Goal: Task Accomplishment & Management: Manage account settings

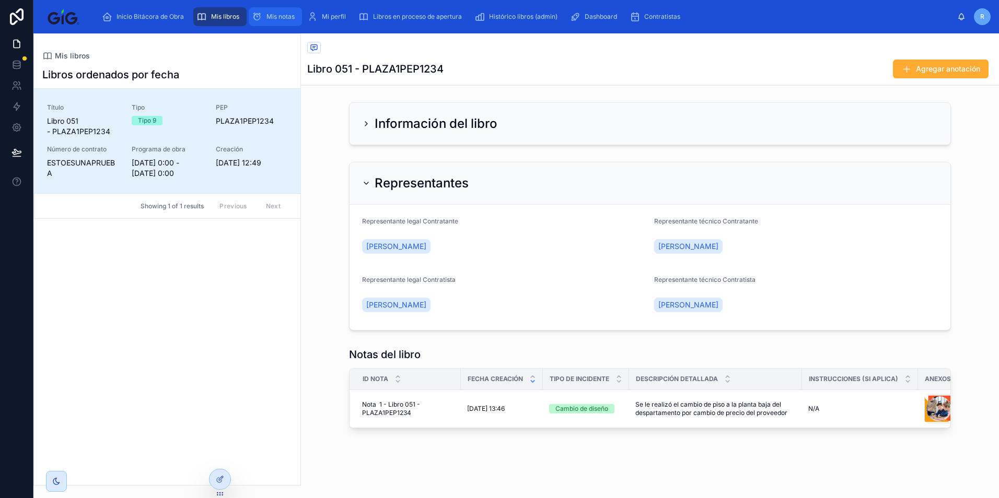
click at [280, 11] on div "Mis notas" at bounding box center [275, 16] width 47 height 17
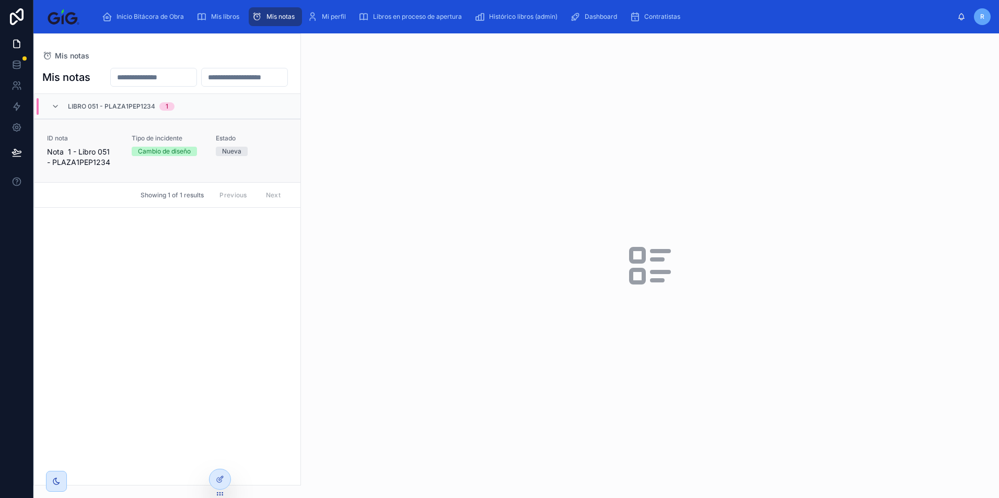
click at [167, 168] on div "Tipo de incidente Cambio de diseño" at bounding box center [168, 150] width 72 height 33
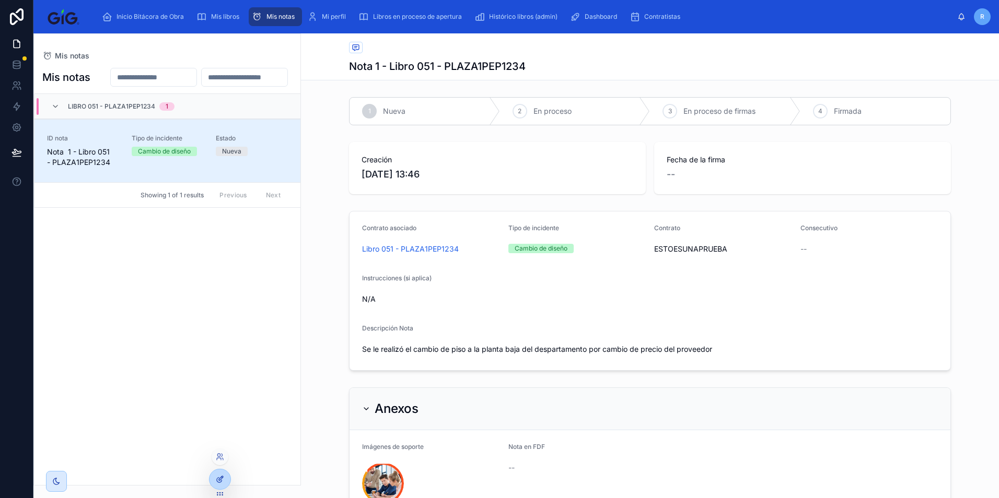
click at [221, 480] on icon at bounding box center [221, 479] width 4 height 4
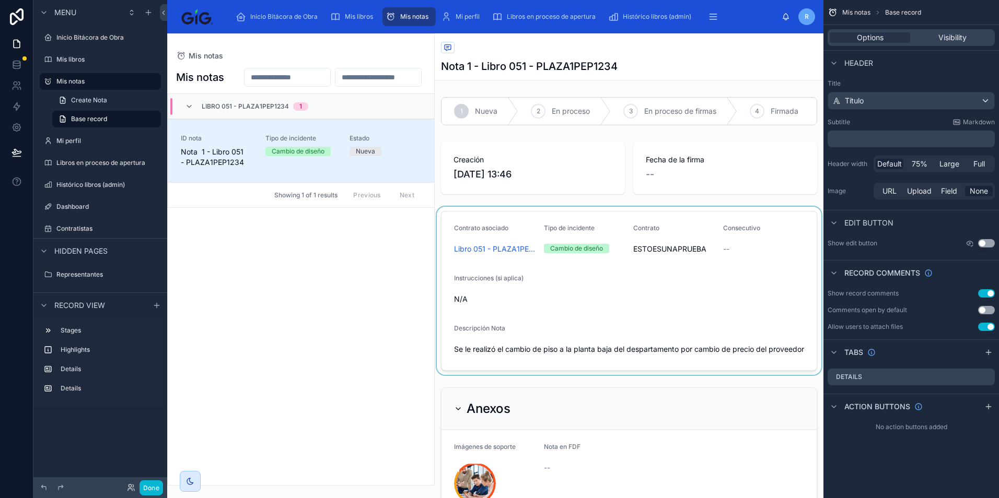
click at [711, 250] on div at bounding box center [629, 291] width 389 height 168
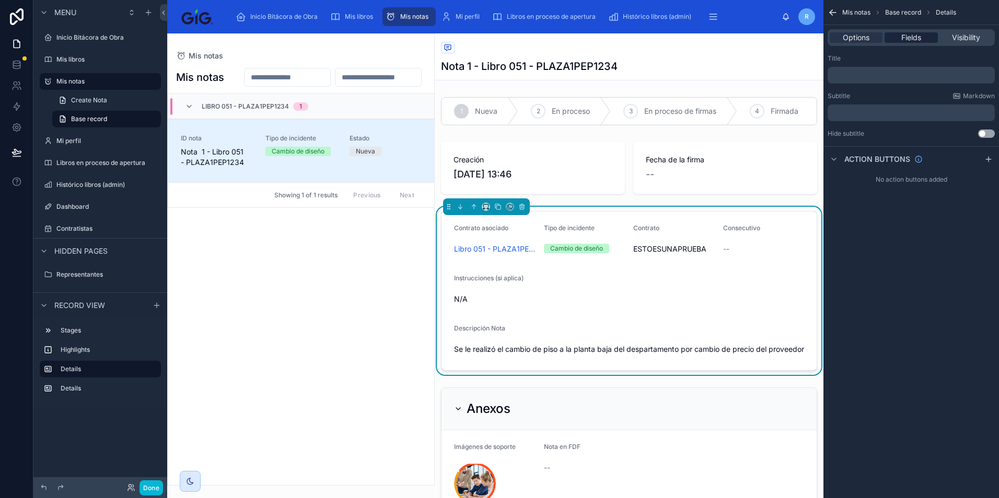
click at [931, 36] on div "Fields" at bounding box center [911, 37] width 53 height 10
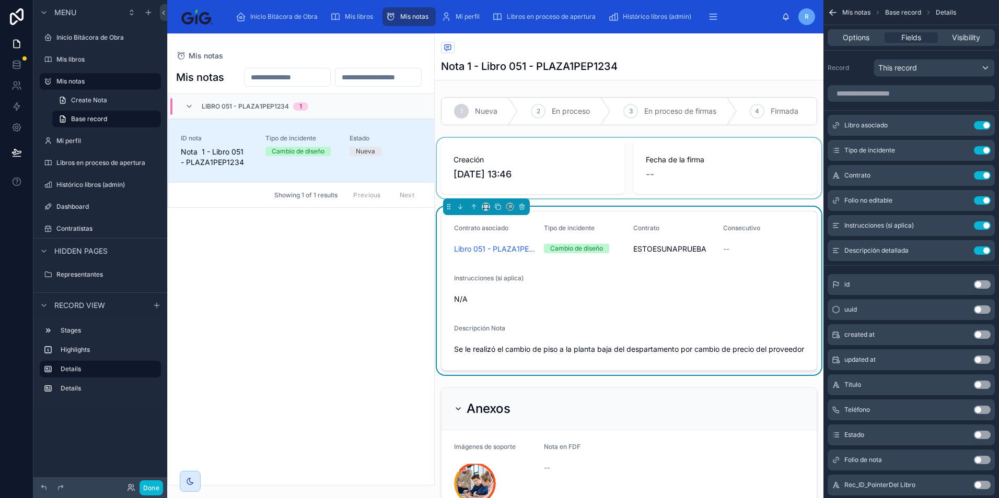
click at [672, 171] on div at bounding box center [629, 168] width 389 height 61
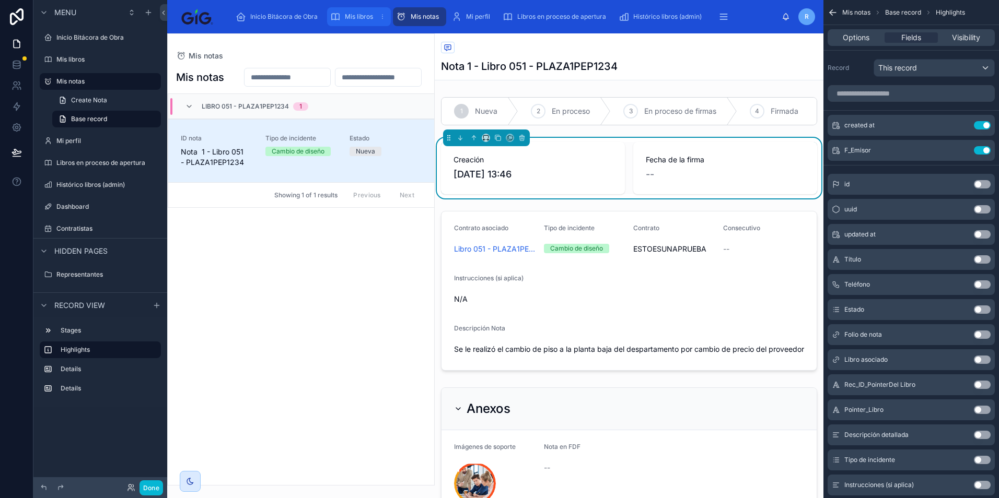
click at [354, 18] on span "Mis libros" at bounding box center [359, 17] width 28 height 8
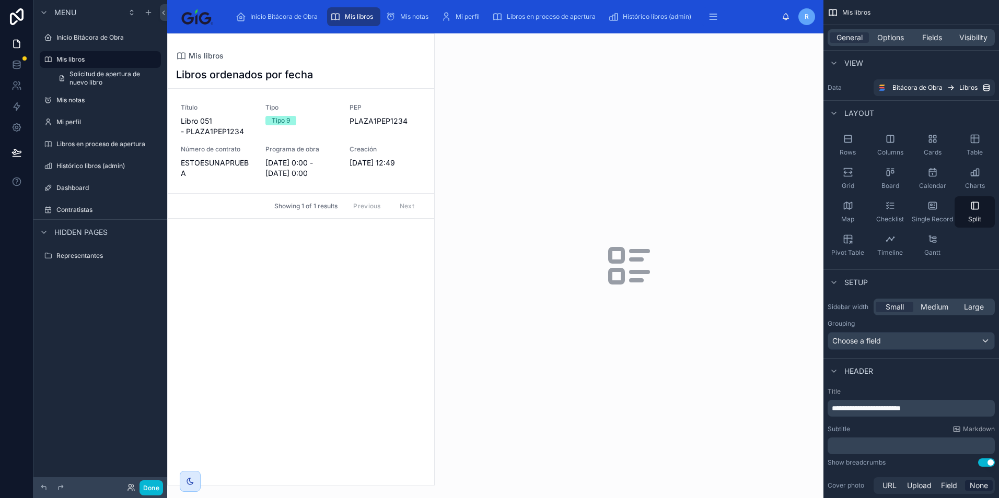
click at [330, 155] on div at bounding box center [301, 259] width 266 height 451
click at [328, 138] on div "Título Libro 051 - PLAZA1PEP1234 Tipo Tipo 9 PEP PLAZA1PEP1234 Número de contra…" at bounding box center [301, 140] width 241 height 75
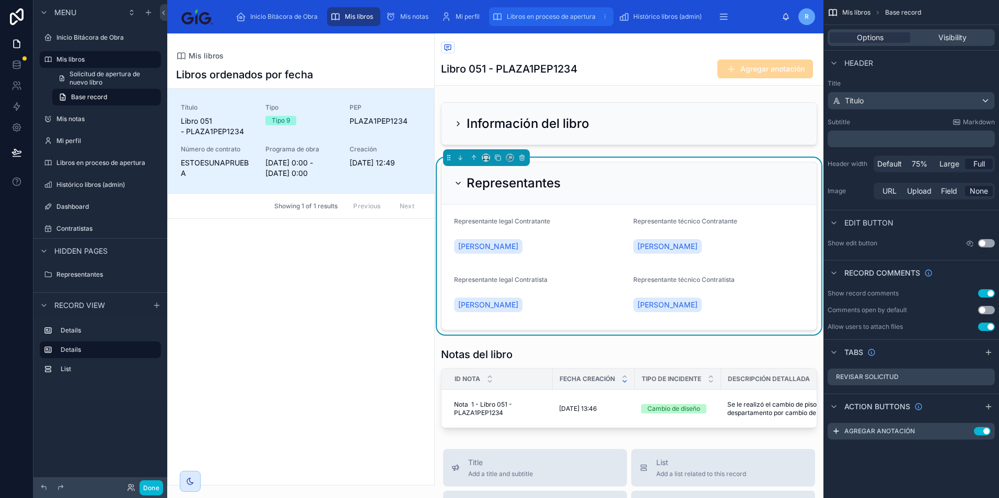
click at [556, 21] on div "Libros en proceso de apertura" at bounding box center [551, 16] width 118 height 17
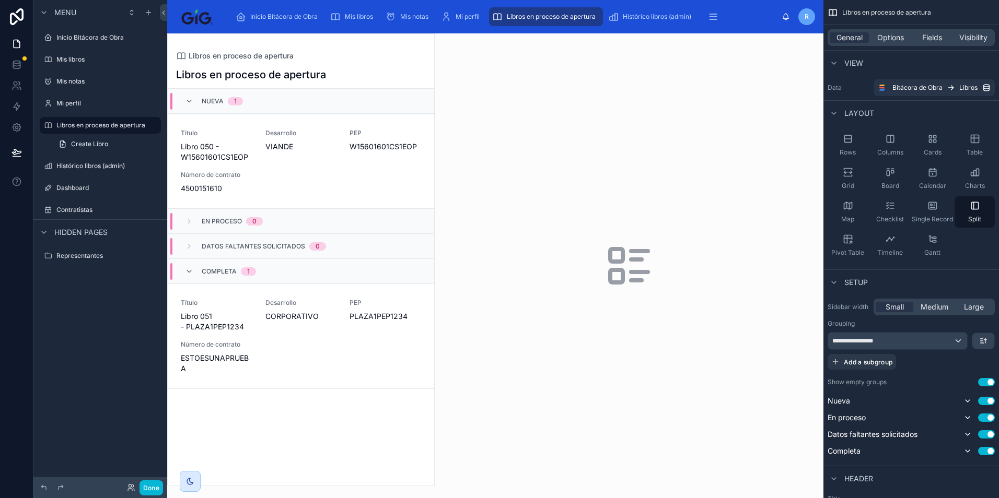
click at [334, 167] on div at bounding box center [301, 259] width 266 height 451
click at [331, 163] on div "Título Libro 050 - W15601601CS1EOP Desarrollo VIANDE PEP W15601601CS1EOP Número…" at bounding box center [301, 161] width 241 height 65
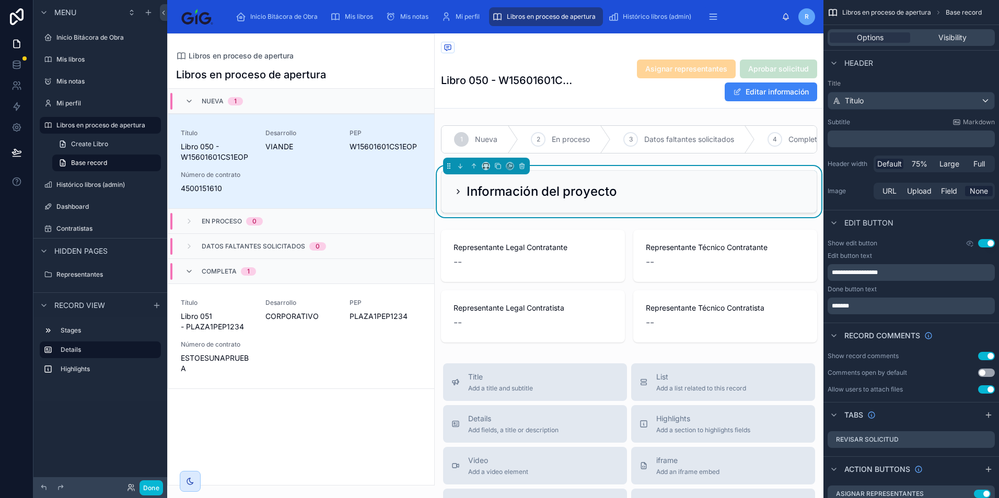
click at [457, 196] on icon at bounding box center [458, 192] width 8 height 8
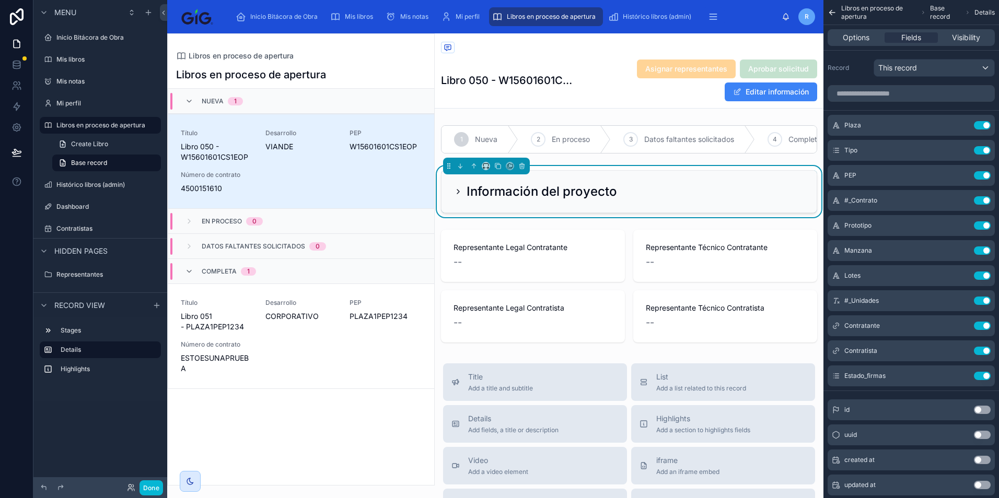
click at [456, 200] on div "Información del proyecto" at bounding box center [535, 191] width 163 height 17
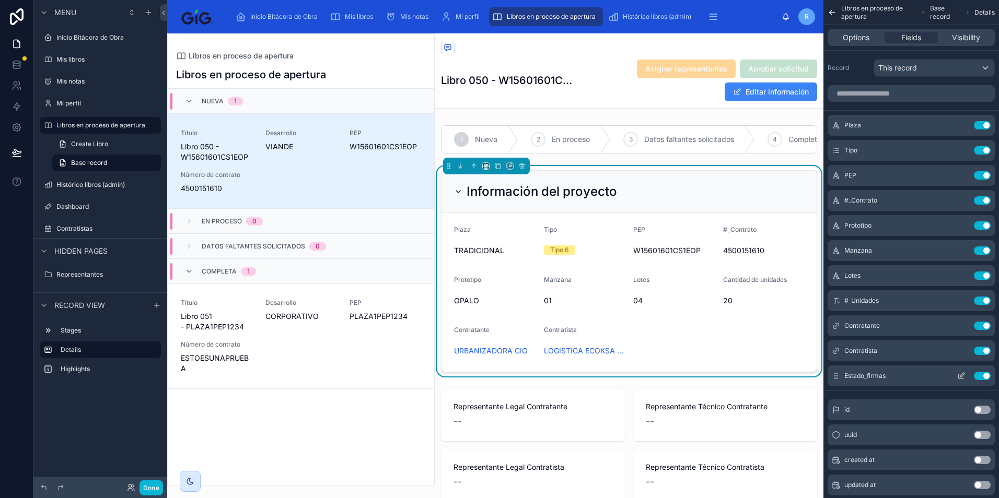
click at [985, 377] on button "Use setting" at bounding box center [982, 376] width 17 height 8
click at [959, 178] on icon "scrollable content" at bounding box center [961, 176] width 5 height 5
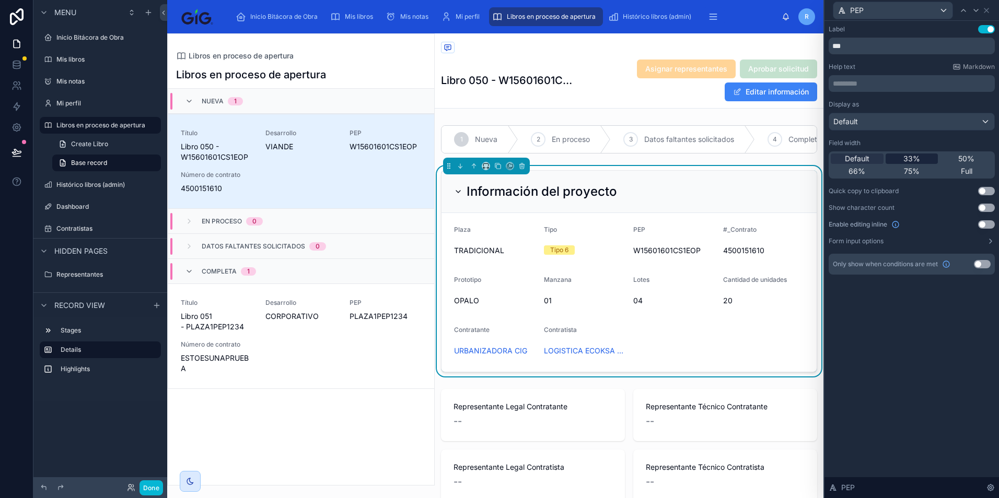
click at [922, 160] on div "33%" at bounding box center [912, 159] width 53 height 10
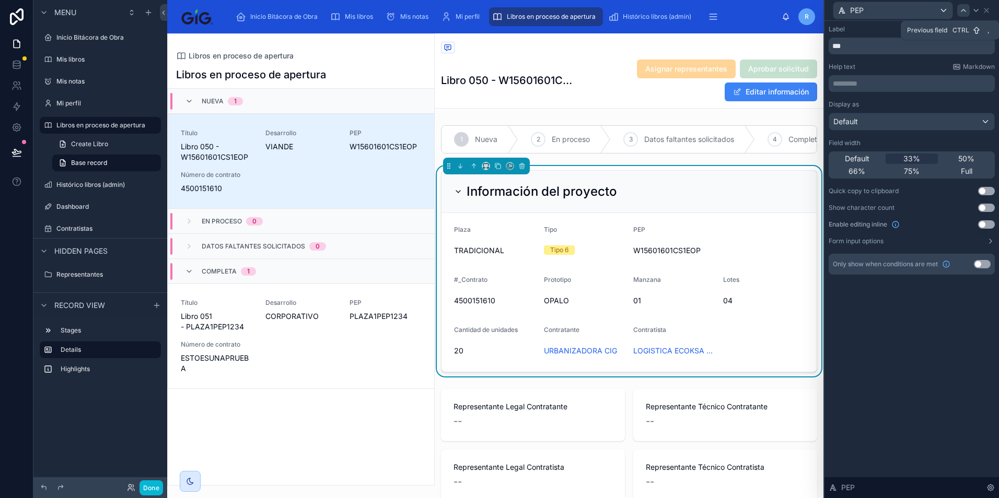
click at [963, 15] on div at bounding box center [963, 10] width 13 height 13
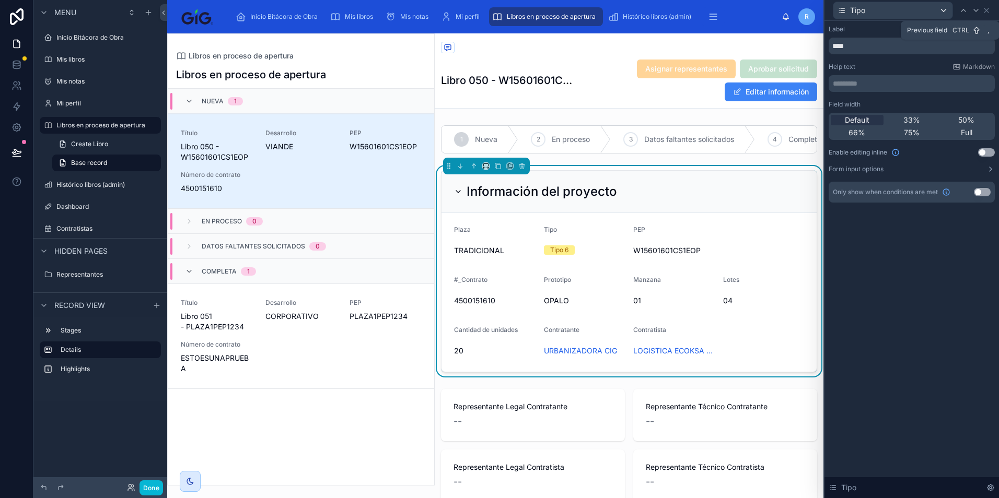
click at [963, 15] on div at bounding box center [963, 10] width 13 height 13
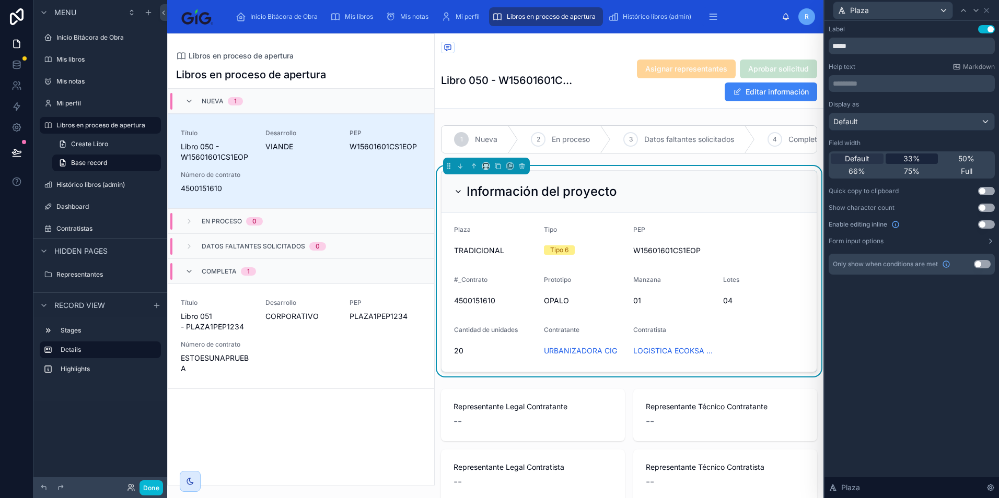
click at [925, 159] on div "33%" at bounding box center [912, 159] width 53 height 10
click at [988, 11] on icon at bounding box center [986, 10] width 4 height 4
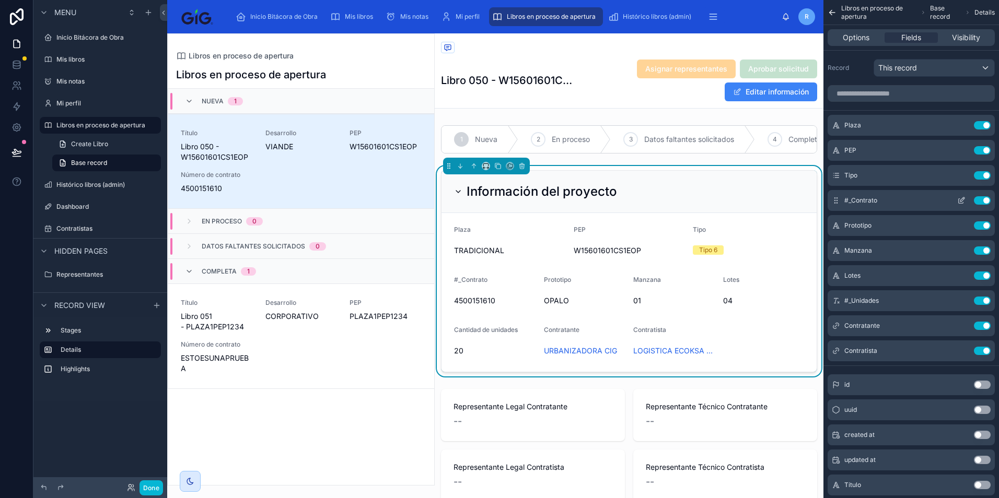
click at [962, 199] on icon "scrollable content" at bounding box center [961, 200] width 8 height 8
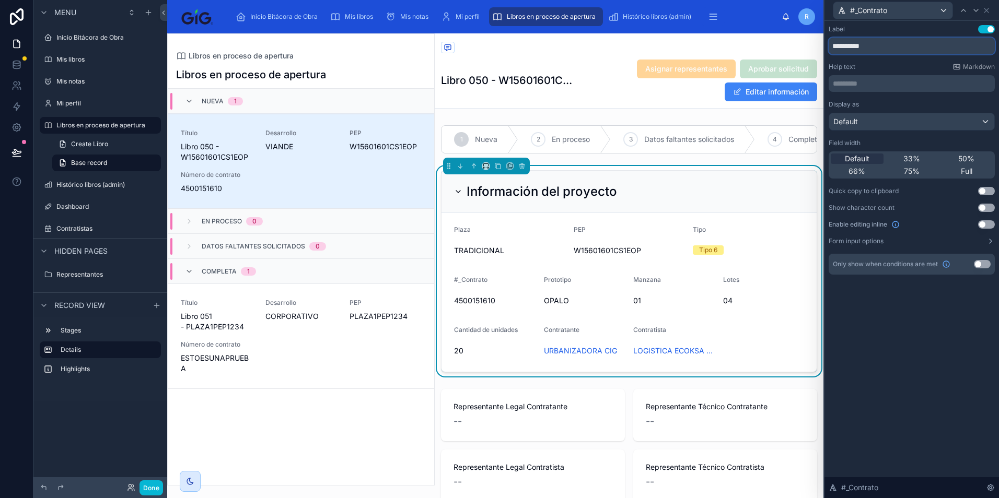
click at [843, 45] on input "**********" at bounding box center [912, 46] width 166 height 17
type input "**********"
click at [944, 28] on div "Label Use setting" at bounding box center [912, 29] width 166 height 8
click at [988, 11] on icon at bounding box center [986, 10] width 4 height 4
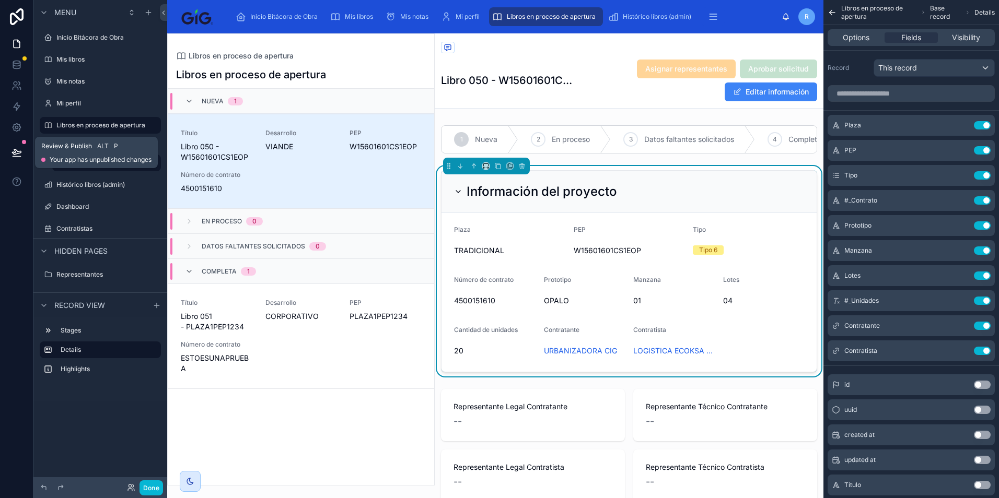
click at [19, 155] on icon at bounding box center [16, 152] width 10 height 10
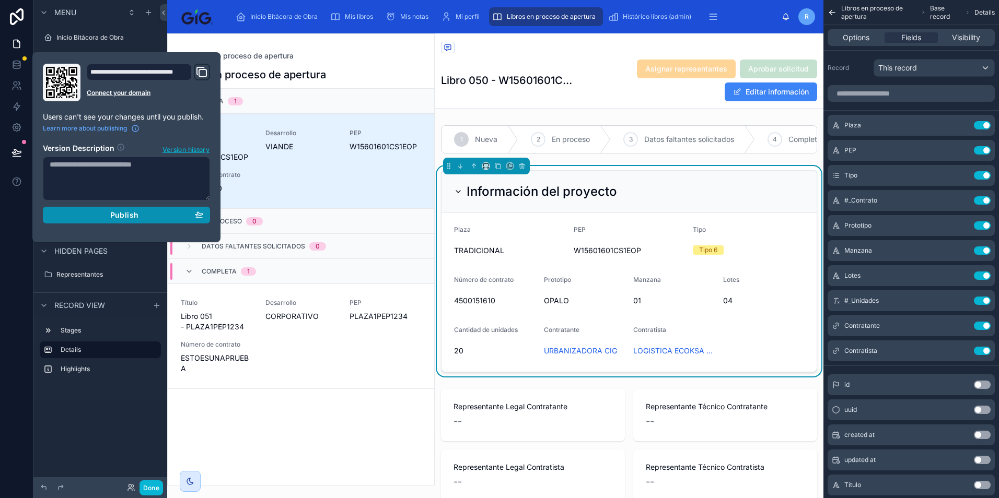
click at [104, 215] on div "Publish" at bounding box center [127, 215] width 154 height 9
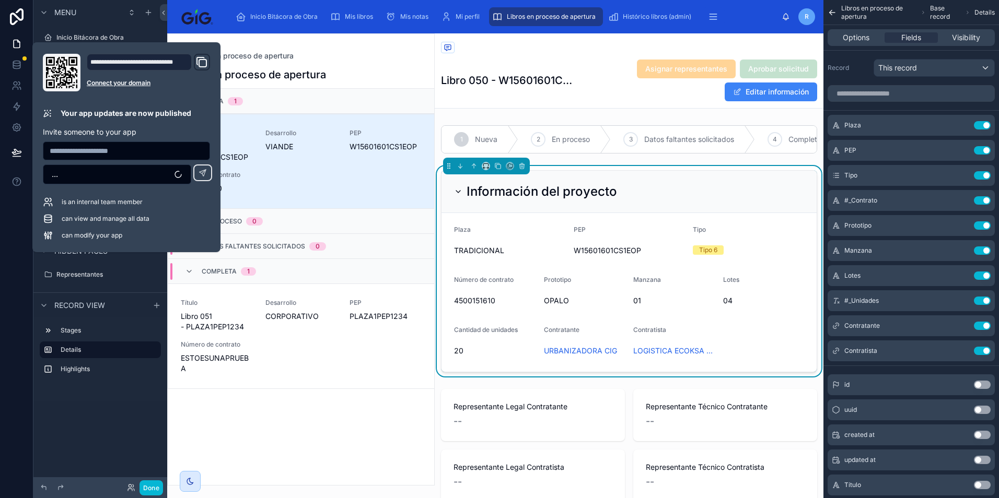
click at [361, 52] on div "Libros en proceso de apertura" at bounding box center [301, 56] width 250 height 10
